Goal: Task Accomplishment & Management: Use online tool/utility

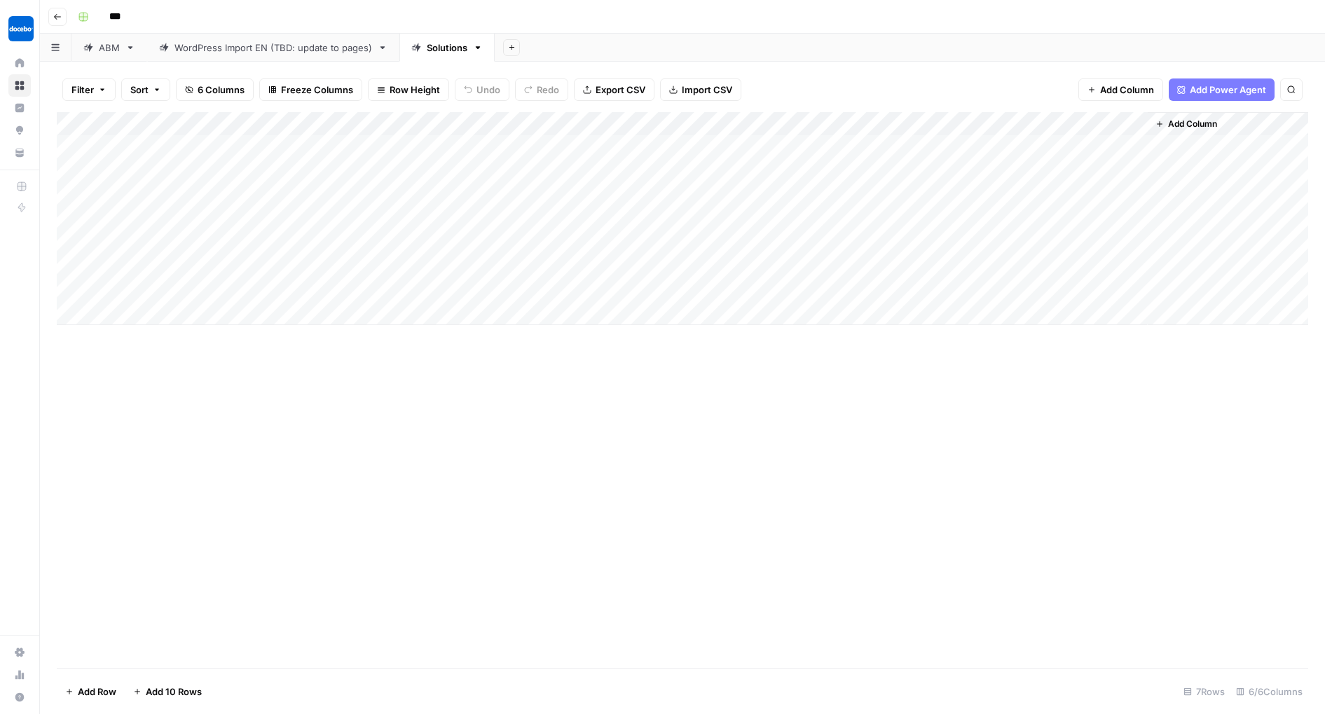
click at [1133, 287] on div "Add Column" at bounding box center [683, 218] width 1252 height 213
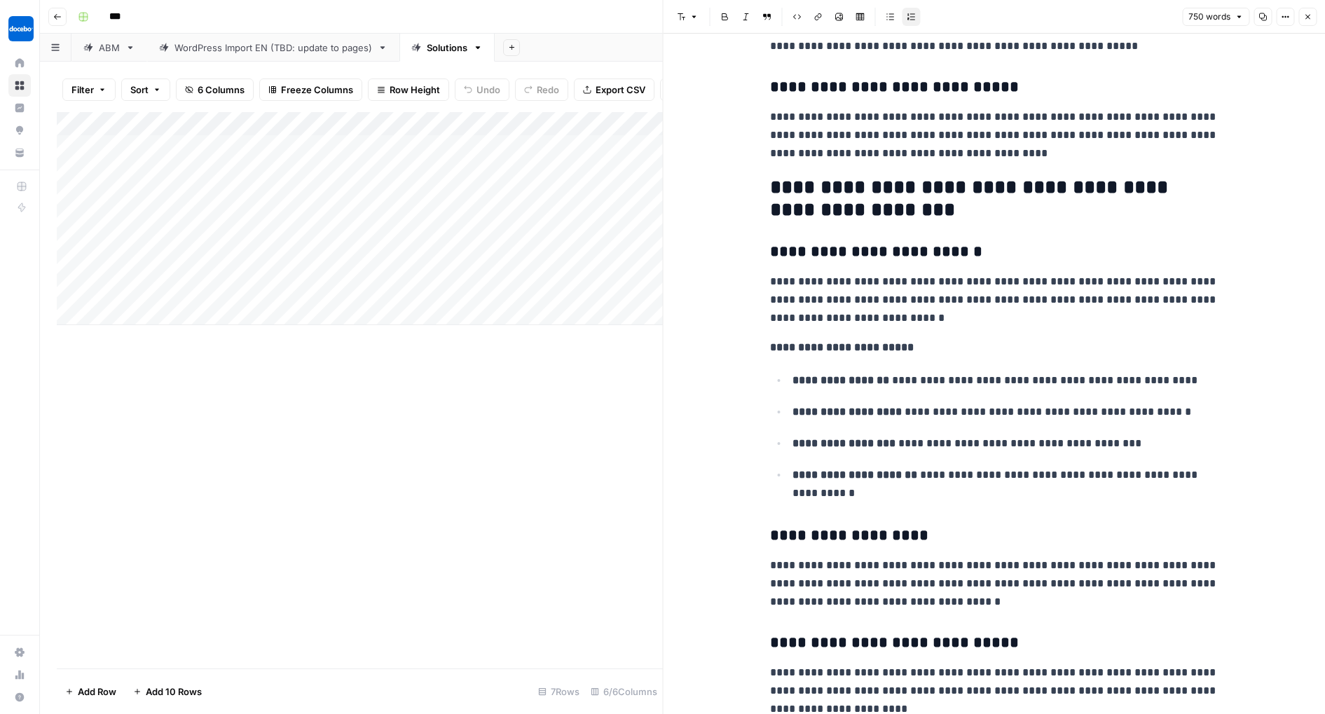
scroll to position [789, 0]
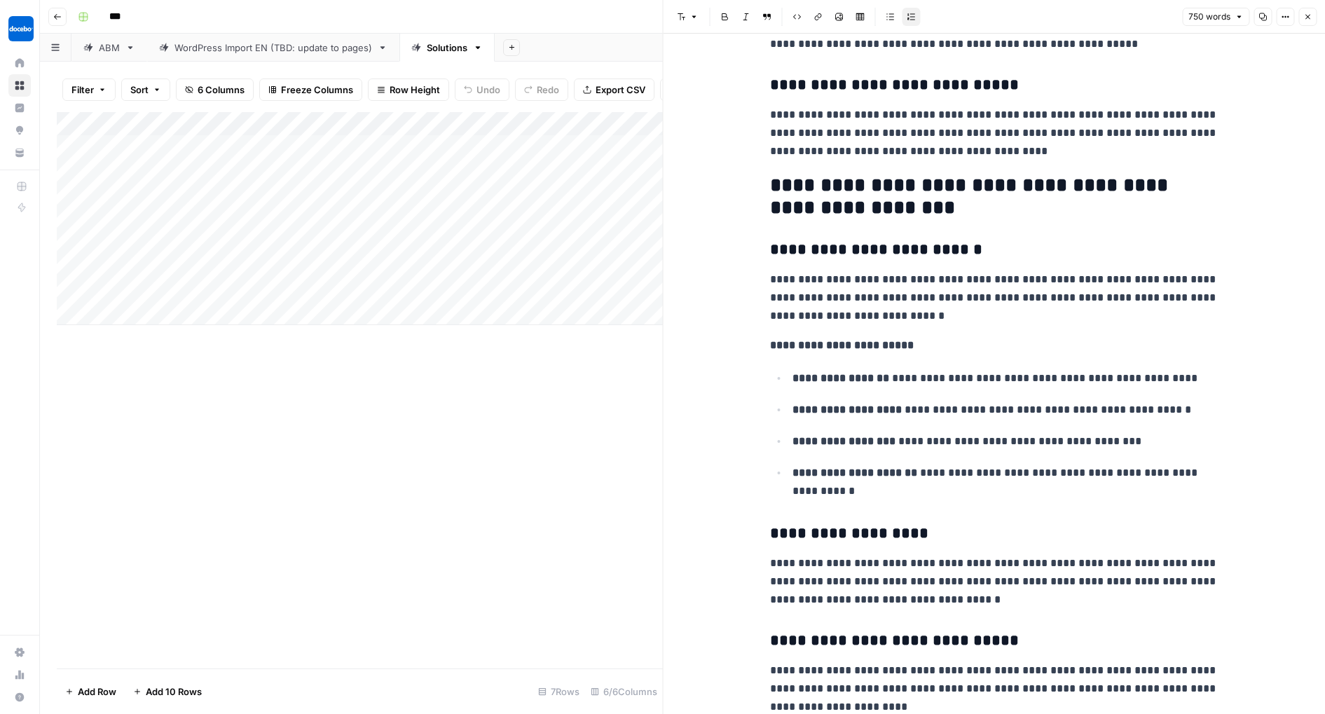
click at [1310, 18] on icon "button" at bounding box center [1308, 17] width 8 height 8
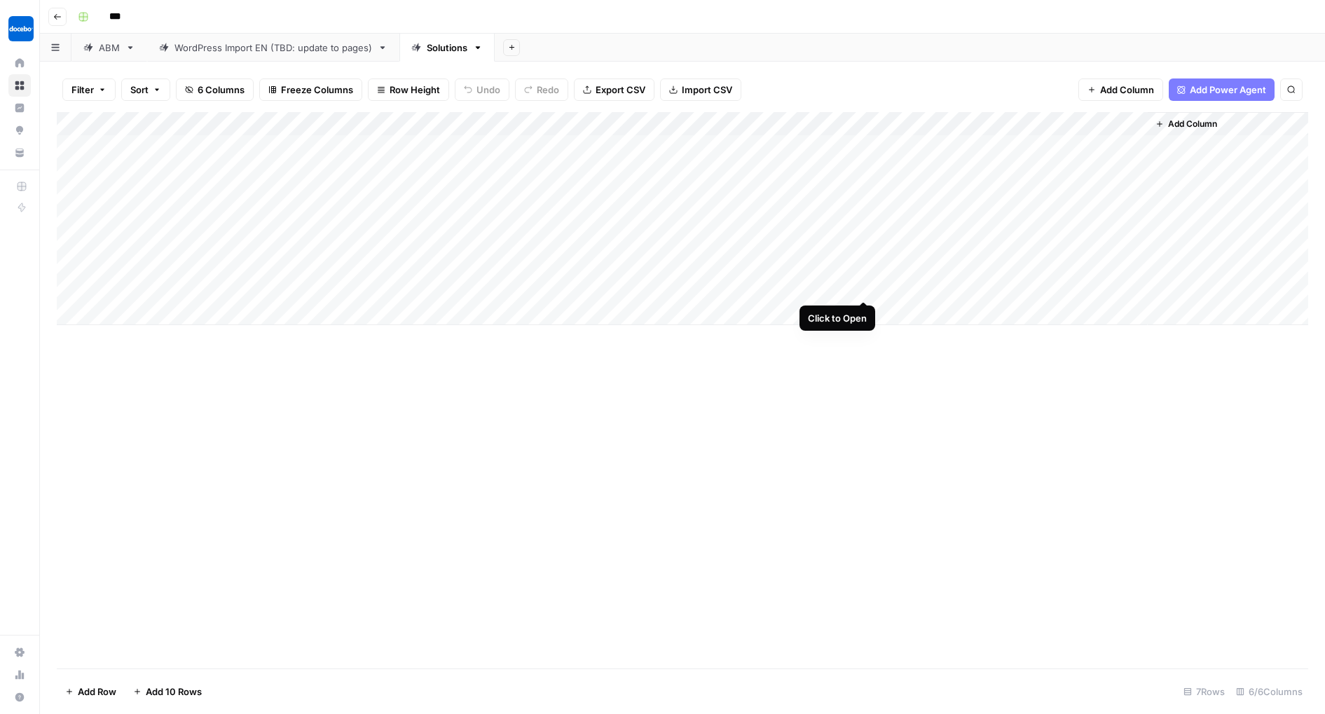
click at [866, 289] on div "Add Column" at bounding box center [683, 218] width 1252 height 213
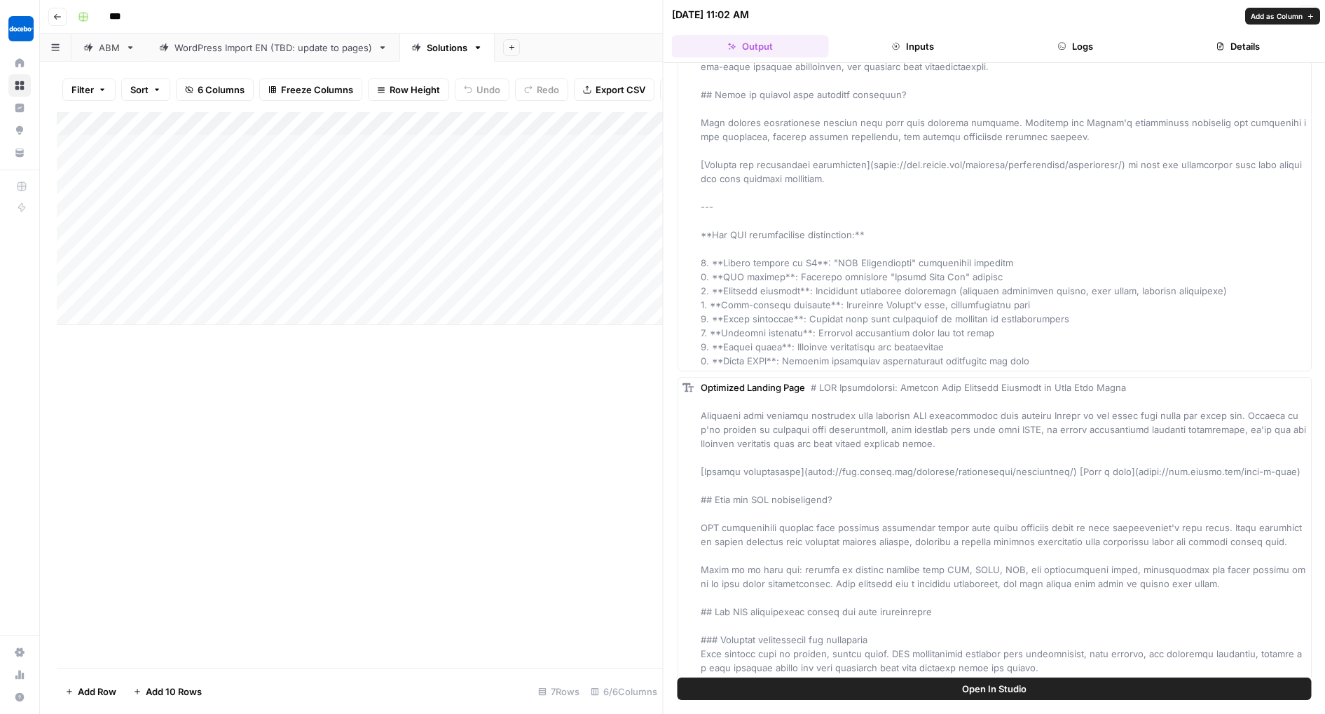
scroll to position [2190, 0]
drag, startPoint x: 1306, startPoint y: 15, endPoint x: 1288, endPoint y: 29, distance: 23.6
click at [1306, 15] on icon "button" at bounding box center [1308, 15] width 8 height 8
